Goal: Transaction & Acquisition: Subscribe to service/newsletter

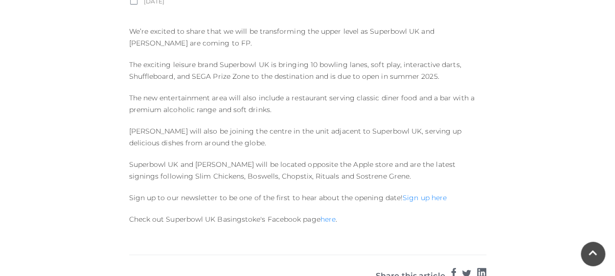
scroll to position [456, 0]
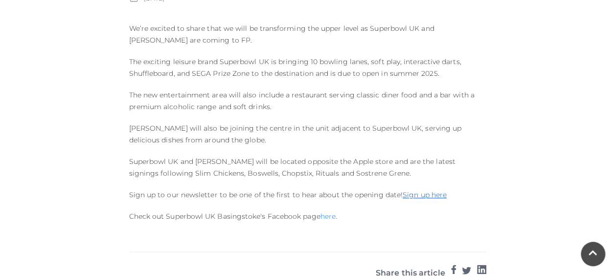
click at [426, 194] on link "Sign up here" at bounding box center [424, 194] width 44 height 9
click at [327, 217] on link "here" at bounding box center [327, 216] width 15 height 9
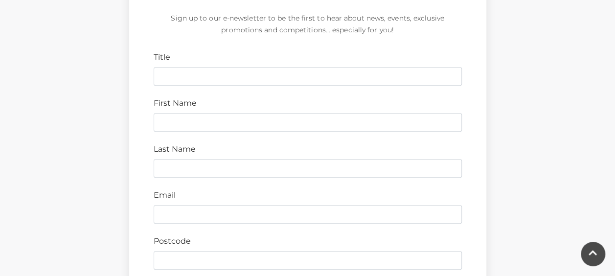
scroll to position [342, 0]
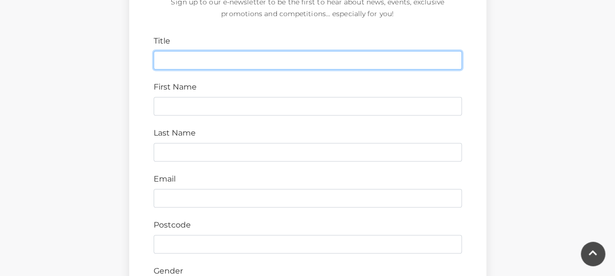
click at [183, 61] on input "Title" at bounding box center [308, 60] width 308 height 19
type input "Mrs"
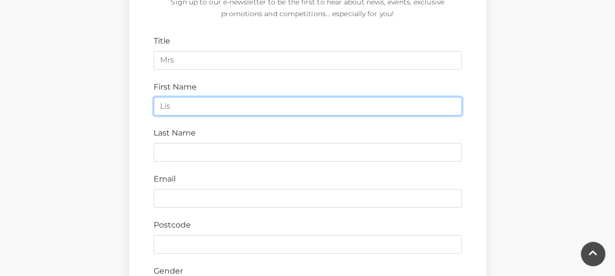
type input "Lisa"
type input "Tarr"
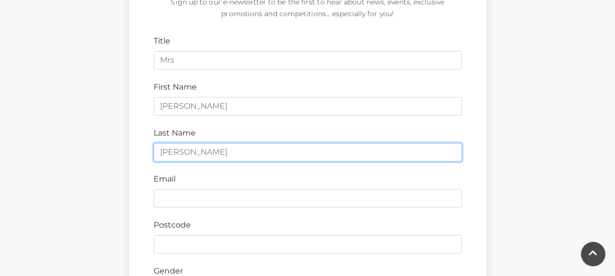
type input "ltarr99@gmail.com"
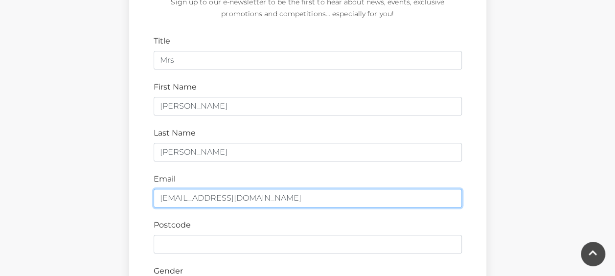
type input "RG26 5UJ"
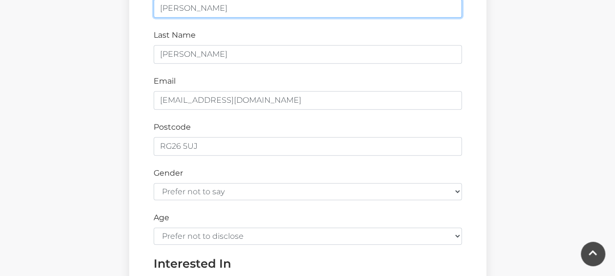
scroll to position [456, 0]
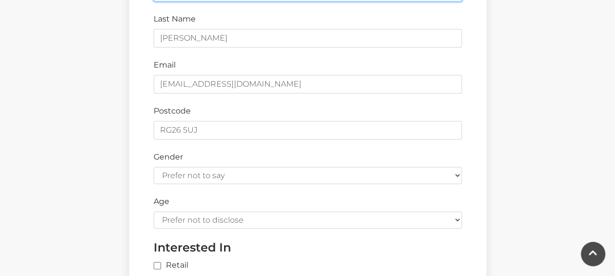
type input "Lisa"
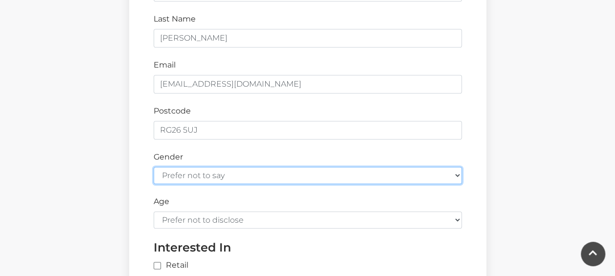
click at [197, 173] on select "Prefer not to say Female Male" at bounding box center [308, 175] width 308 height 17
select select "female"
click at [154, 167] on select "Prefer not to say Female Male" at bounding box center [308, 175] width 308 height 17
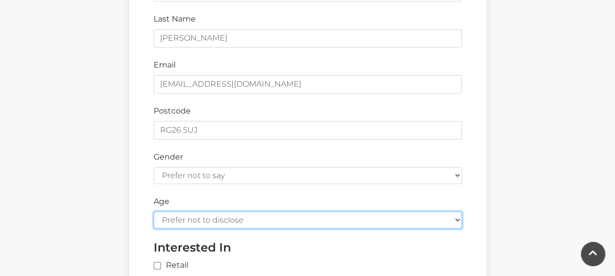
click at [199, 219] on select "Prefer not to disclose Under 18 18-24 25-34 35-44 45-54 55-64 65+" at bounding box center [308, 219] width 308 height 17
select select "45-54"
click at [154, 211] on select "Prefer not to disclose Under 18 18-24 25-34 35-44 45-54 55-64 65+" at bounding box center [308, 219] width 308 height 17
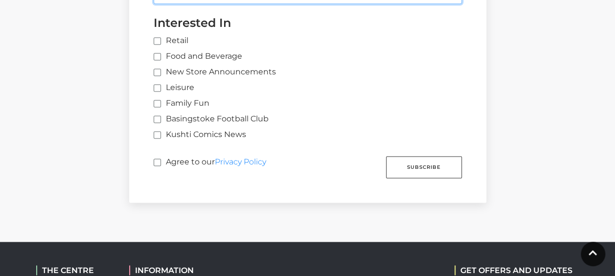
scroll to position [685, 0]
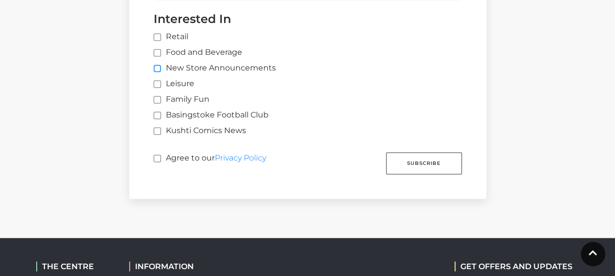
click at [156, 66] on input "New Store Announcements" at bounding box center [157, 69] width 6 height 6
checkbox input "true"
click at [155, 81] on input "Leisure" at bounding box center [157, 84] width 6 height 6
checkbox input "true"
click at [157, 98] on input "Family Fun" at bounding box center [157, 100] width 6 height 6
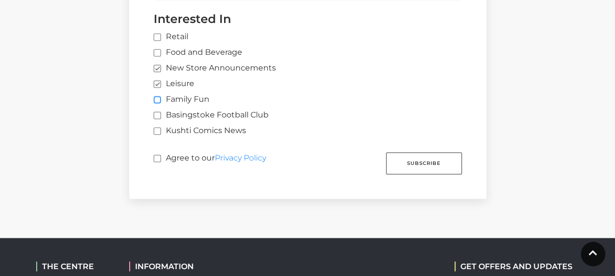
checkbox input "true"
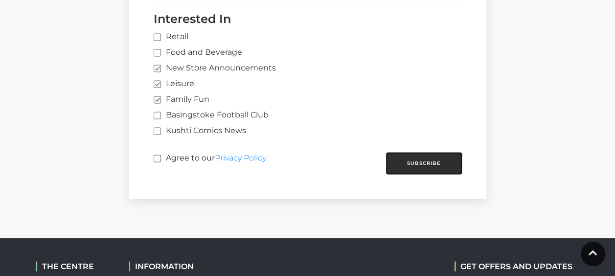
click at [407, 160] on button "Subscribe" at bounding box center [424, 163] width 76 height 22
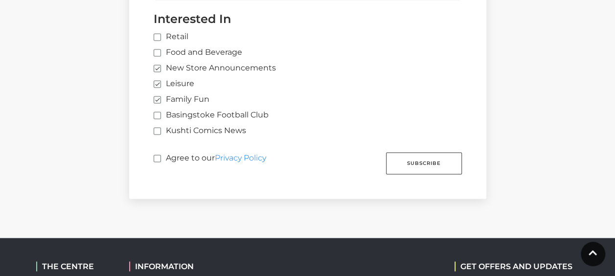
click at [162, 156] on label "Agree to our Privacy Policy" at bounding box center [210, 161] width 112 height 18
click at [160, 156] on input "Agree to our Privacy Policy" at bounding box center [157, 158] width 6 height 6
checkbox input "true"
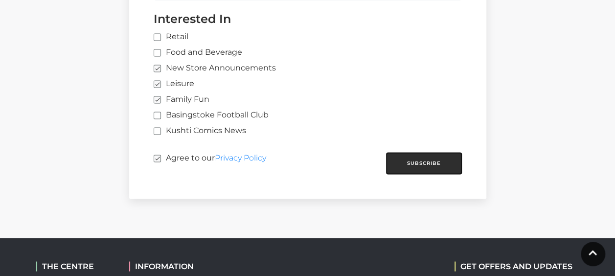
click at [406, 152] on button "Subscribe" at bounding box center [424, 163] width 76 height 22
